Goal: Transaction & Acquisition: Purchase product/service

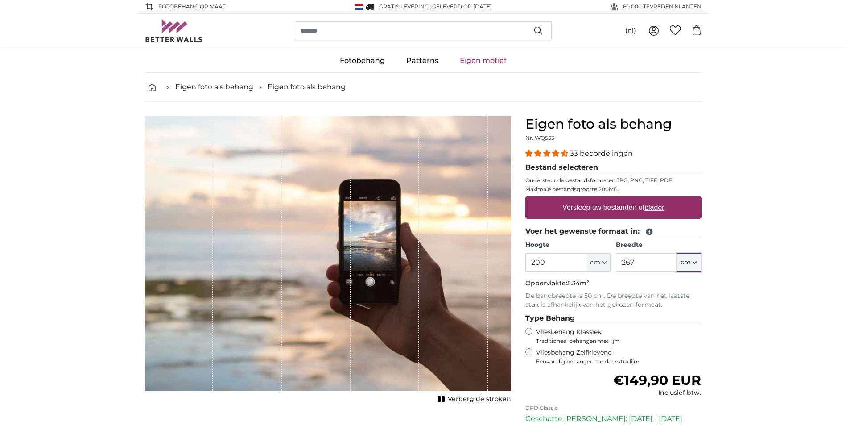
click at [693, 263] on icon "button" at bounding box center [695, 262] width 4 height 4
click at [653, 260] on input "267" at bounding box center [646, 262] width 61 height 19
drag, startPoint x: 653, startPoint y: 260, endPoint x: 599, endPoint y: 261, distance: 53.5
click at [599, 261] on div "Hoogte 200 ft cm Centimeter (cm) Inches (inch) Feet (ft. in.) Breedte 267 ft cm…" at bounding box center [613, 255] width 176 height 31
type input "300"
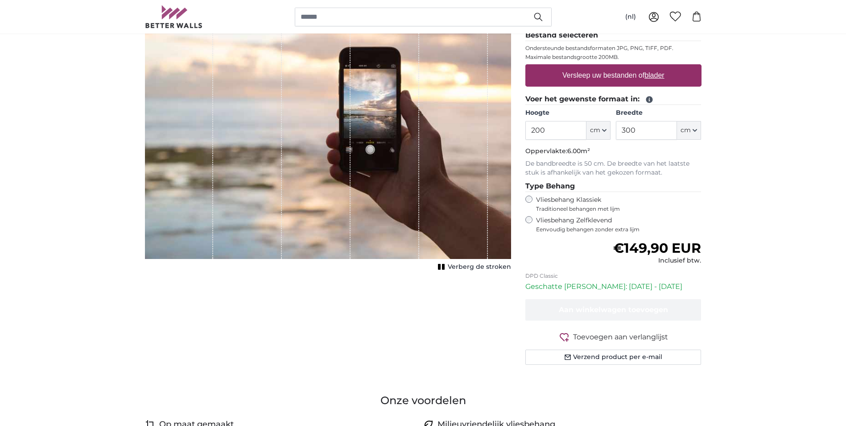
scroll to position [134, 0]
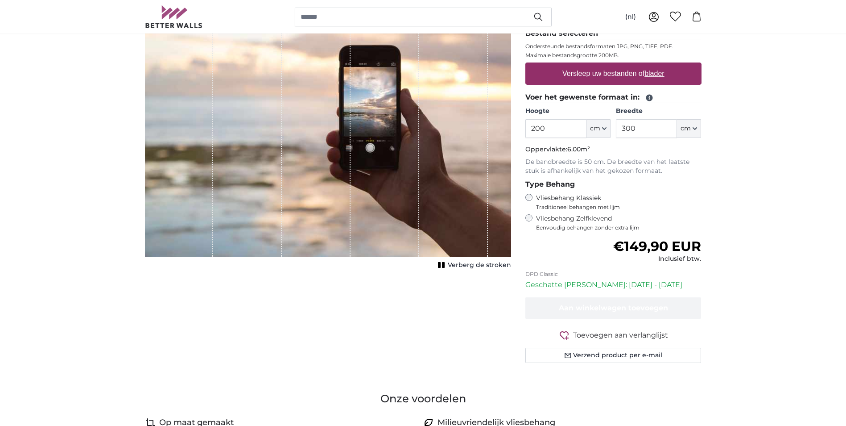
click at [560, 219] on label "Vliesbehang Zelfklevend Eenvoudig behangen zonder extra lijm" at bounding box center [618, 222] width 165 height 17
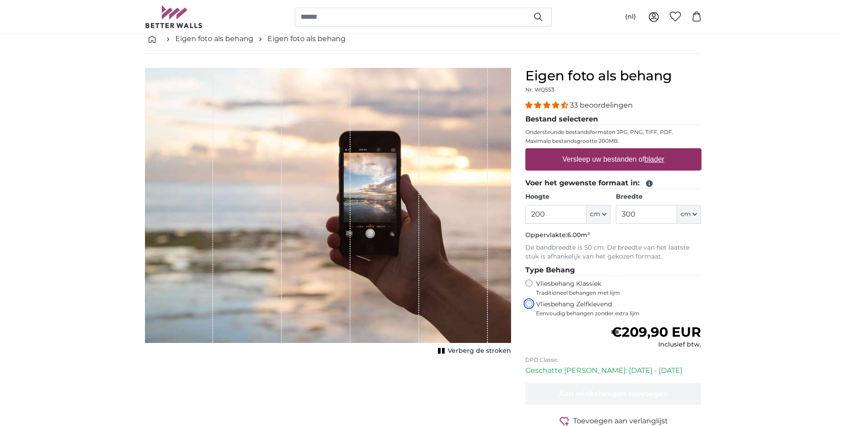
scroll to position [45, 0]
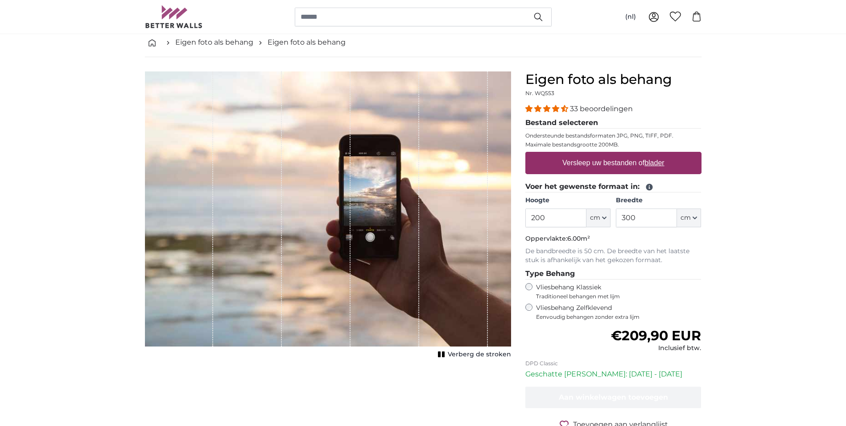
click at [654, 162] on u "blader" at bounding box center [655, 163] width 20 height 8
click at [654, 154] on input "Versleep uw bestanden of blader" at bounding box center [613, 153] width 176 height 3
type input "**********"
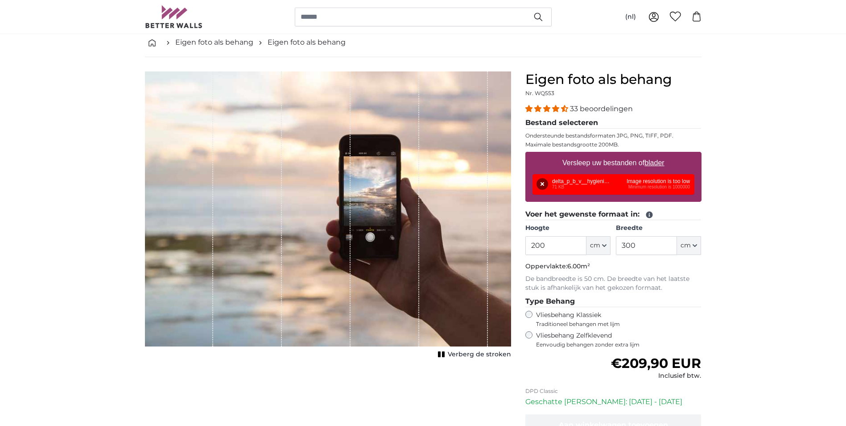
click at [650, 163] on u "blader" at bounding box center [655, 163] width 20 height 8
click at [650, 154] on input "Versleep uw bestanden of blader" at bounding box center [613, 153] width 176 height 3
type input "**********"
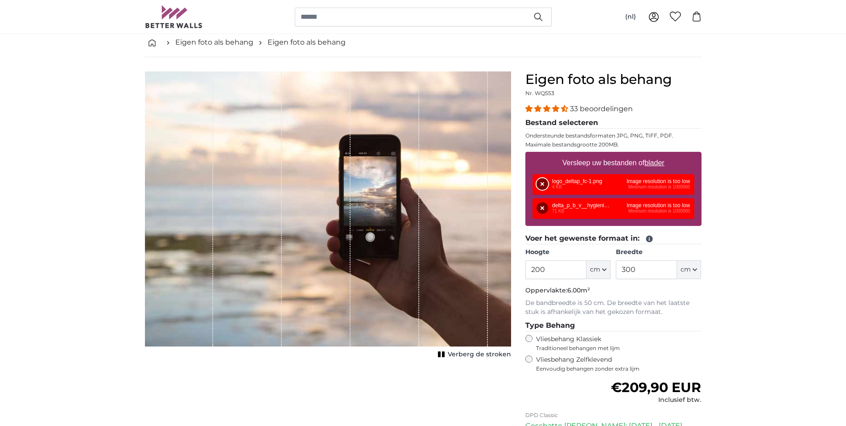
click at [540, 182] on button "Verwijderen" at bounding box center [543, 184] width 12 height 12
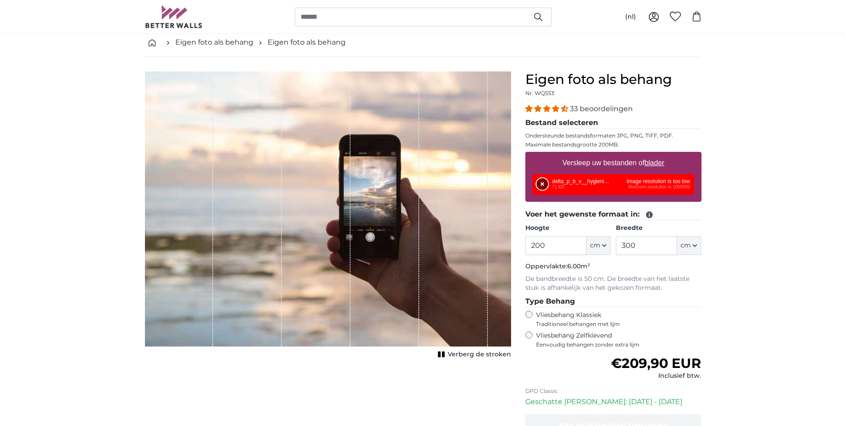
click at [539, 187] on button "Verwijderen" at bounding box center [543, 184] width 12 height 12
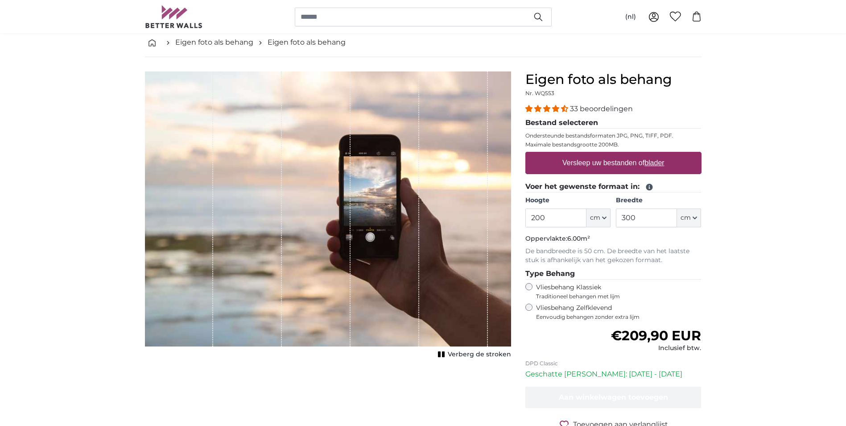
click at [651, 161] on u "blader" at bounding box center [655, 163] width 20 height 8
click at [651, 154] on input "Versleep uw bestanden of blader" at bounding box center [613, 153] width 176 height 3
type input "**********"
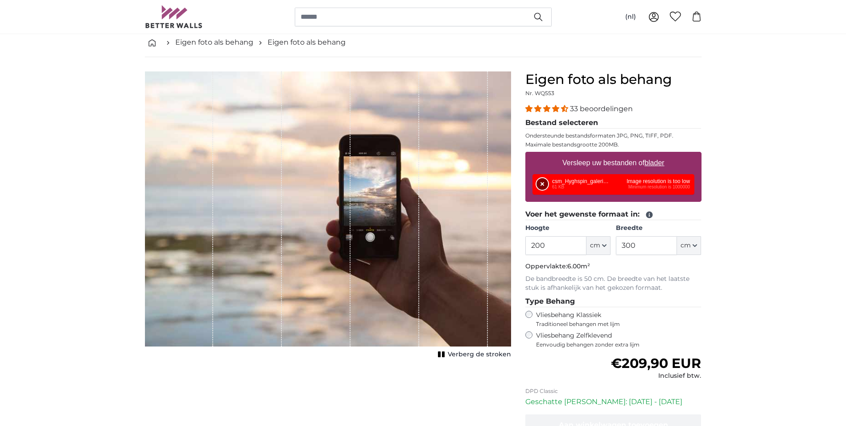
click at [540, 183] on button "Verwijderen" at bounding box center [543, 184] width 12 height 12
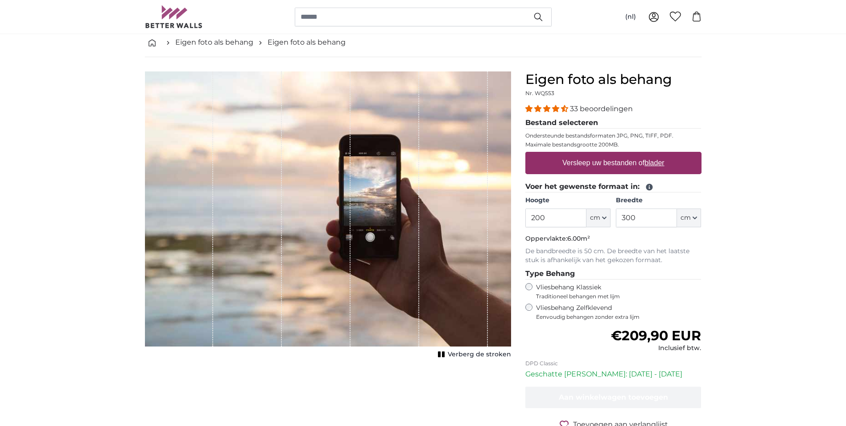
click at [484, 354] on span "Verberg de stroken" at bounding box center [479, 354] width 63 height 9
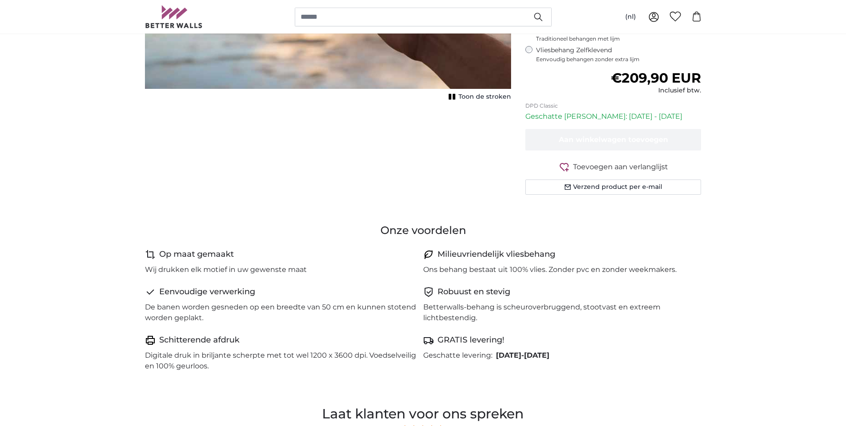
scroll to position [357, 0]
